Goal: Connect with others: Connect with others

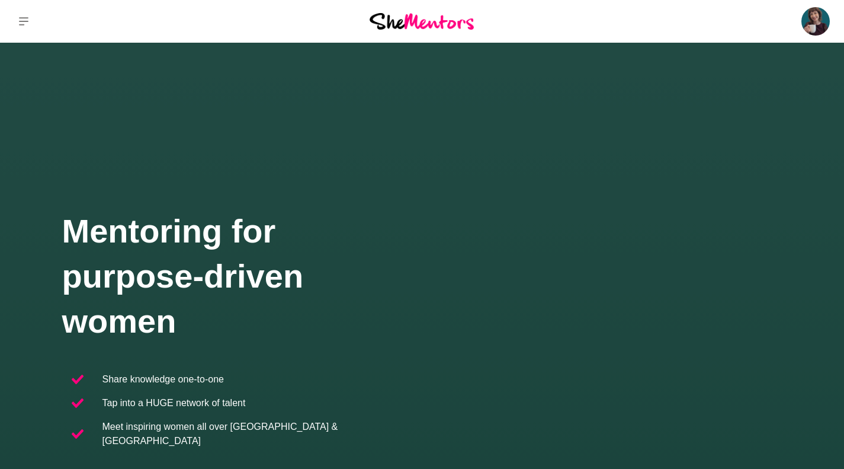
click at [813, 23] on img at bounding box center [816, 21] width 28 height 28
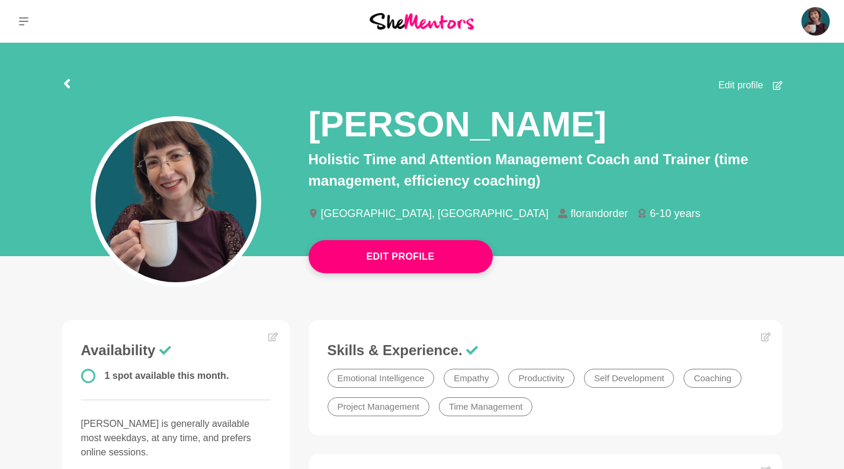
click at [0, 0] on link "Dashboard" at bounding box center [0, 0] width 0 height 0
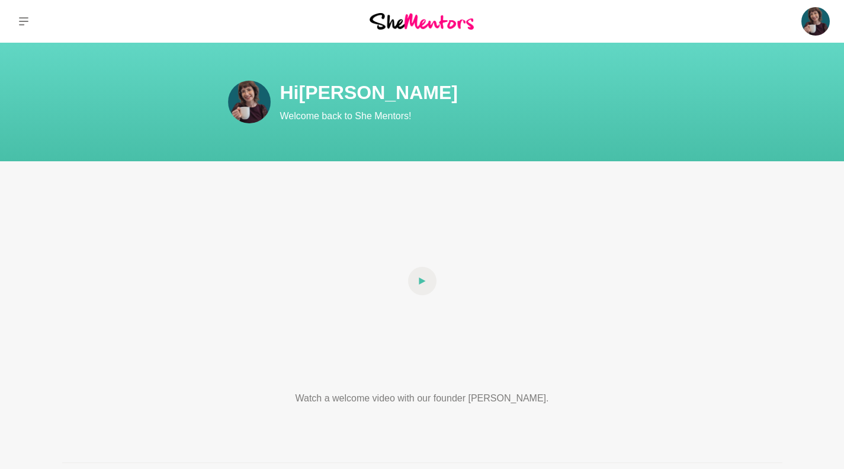
click at [0, 0] on link "Profile" at bounding box center [0, 0] width 0 height 0
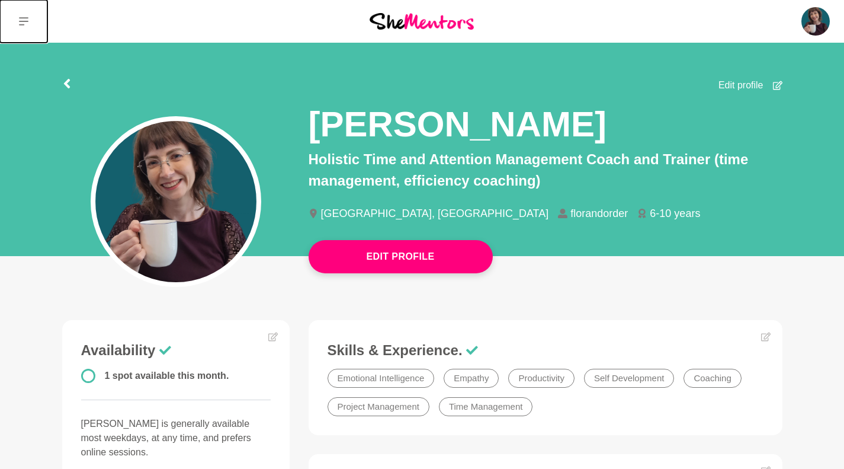
click at [14, 24] on button at bounding box center [23, 21] width 47 height 43
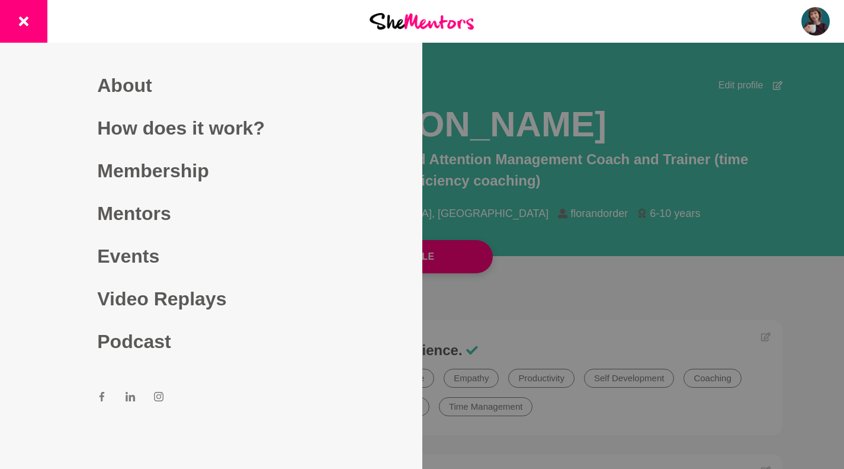
click at [143, 203] on link "Mentors" at bounding box center [210, 213] width 227 height 43
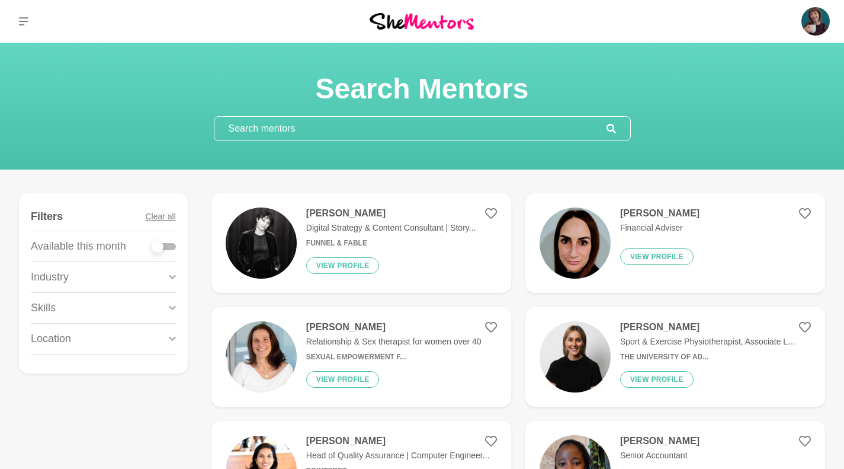
click at [288, 125] on input "text" at bounding box center [410, 129] width 392 height 24
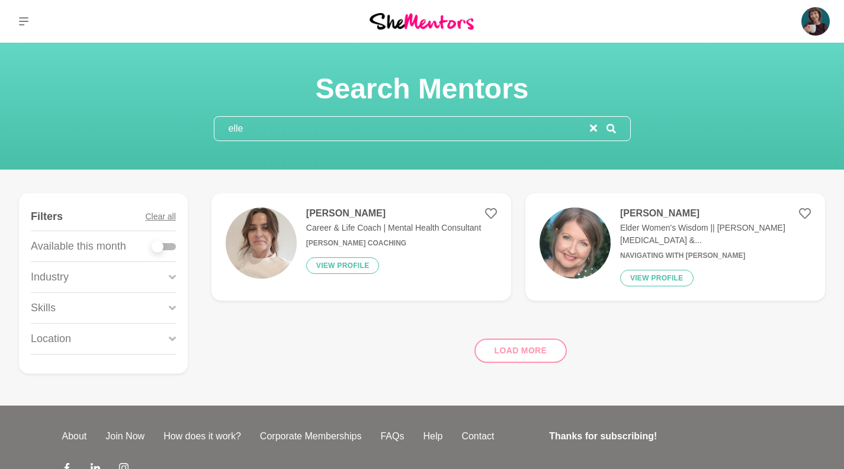
type input "elle"
click at [327, 216] on h4 "[PERSON_NAME]" at bounding box center [393, 213] width 175 height 12
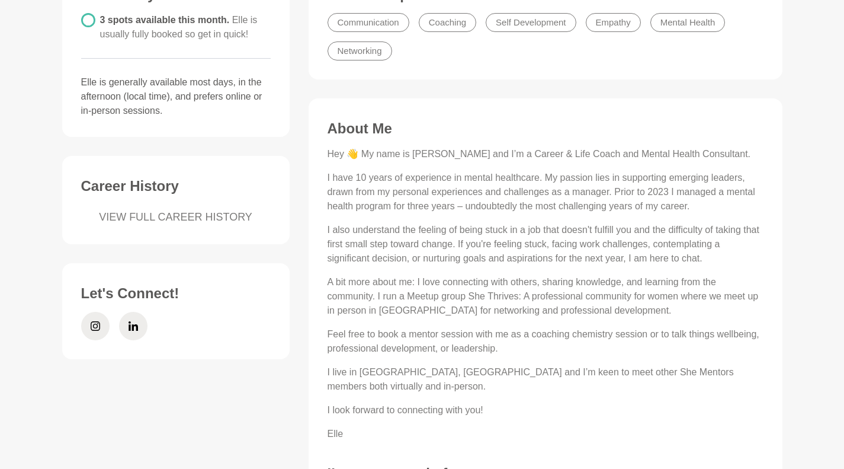
scroll to position [415, 0]
